Goal: Go to known website: Access a specific website the user already knows

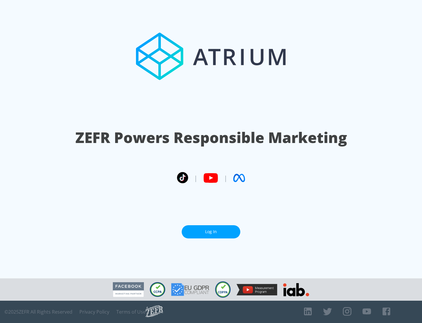
click at [211, 231] on link "Log In" at bounding box center [211, 231] width 59 height 13
